Goal: Information Seeking & Learning: Learn about a topic

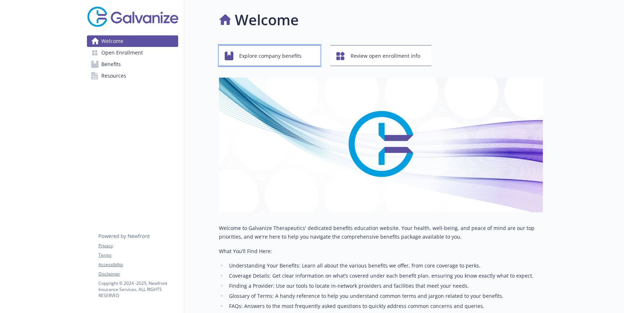
click at [265, 58] on span "Explore company benefits" at bounding box center [270, 56] width 62 height 14
